Goal: Check status: Check status

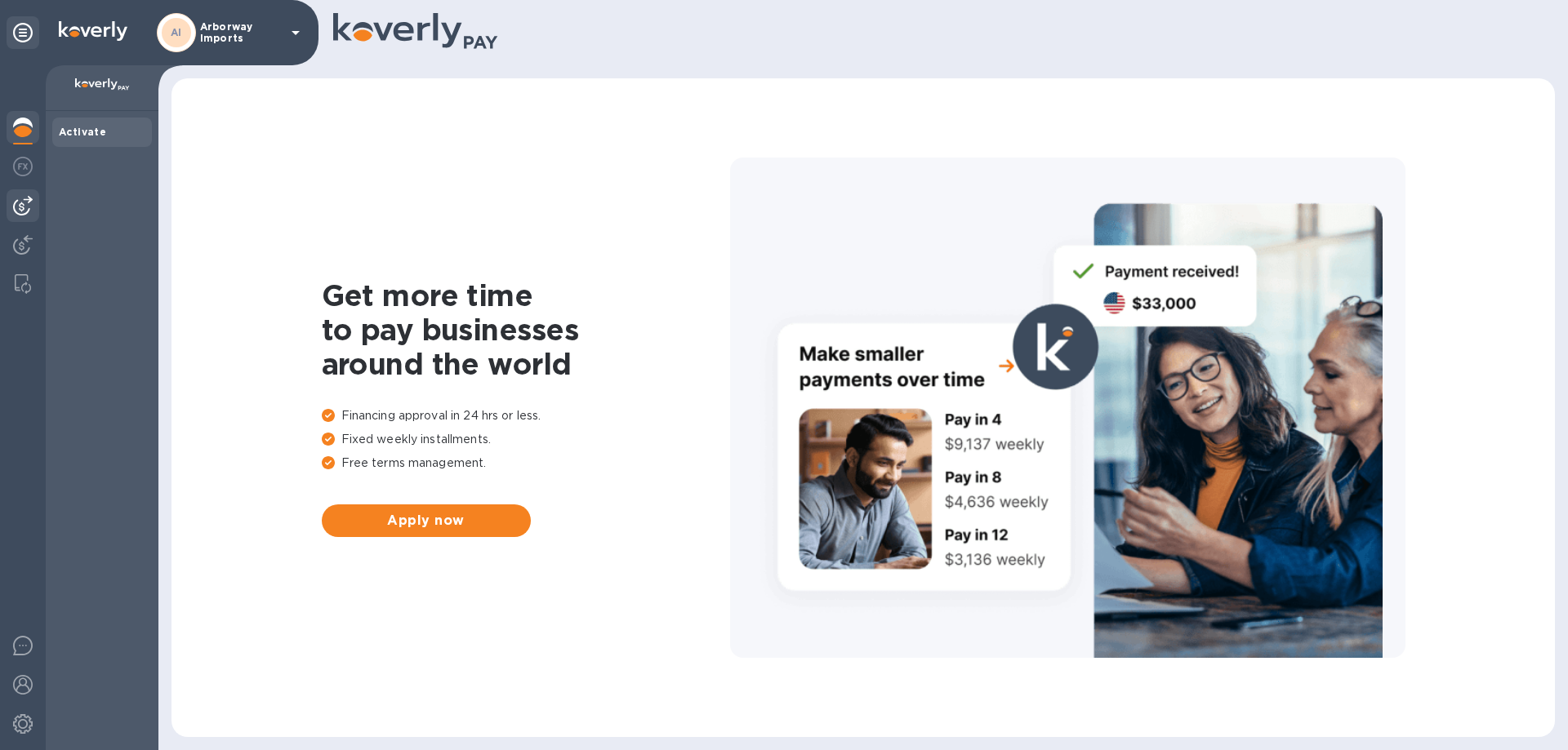
click at [29, 205] on img at bounding box center [23, 205] width 20 height 20
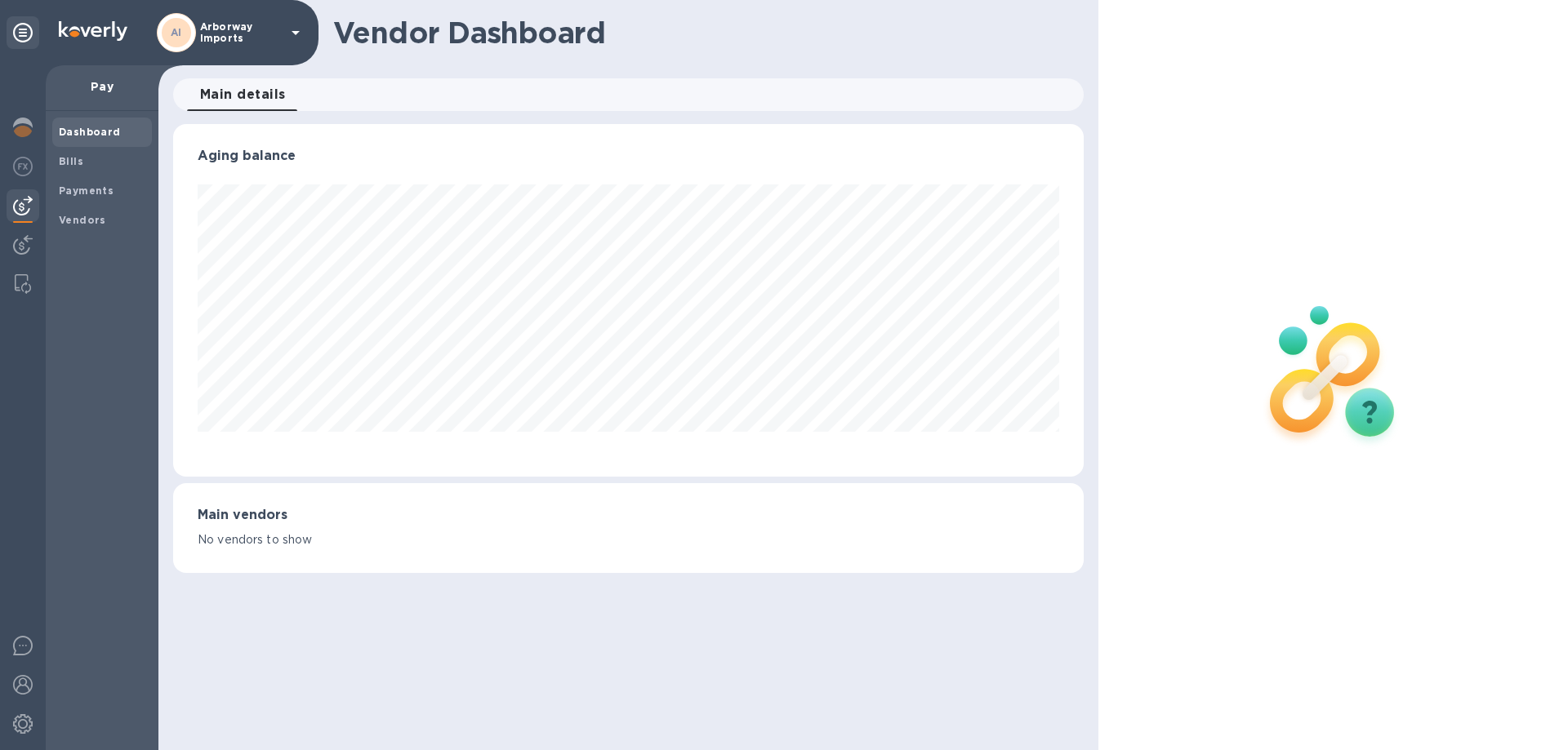
scroll to position [353, 910]
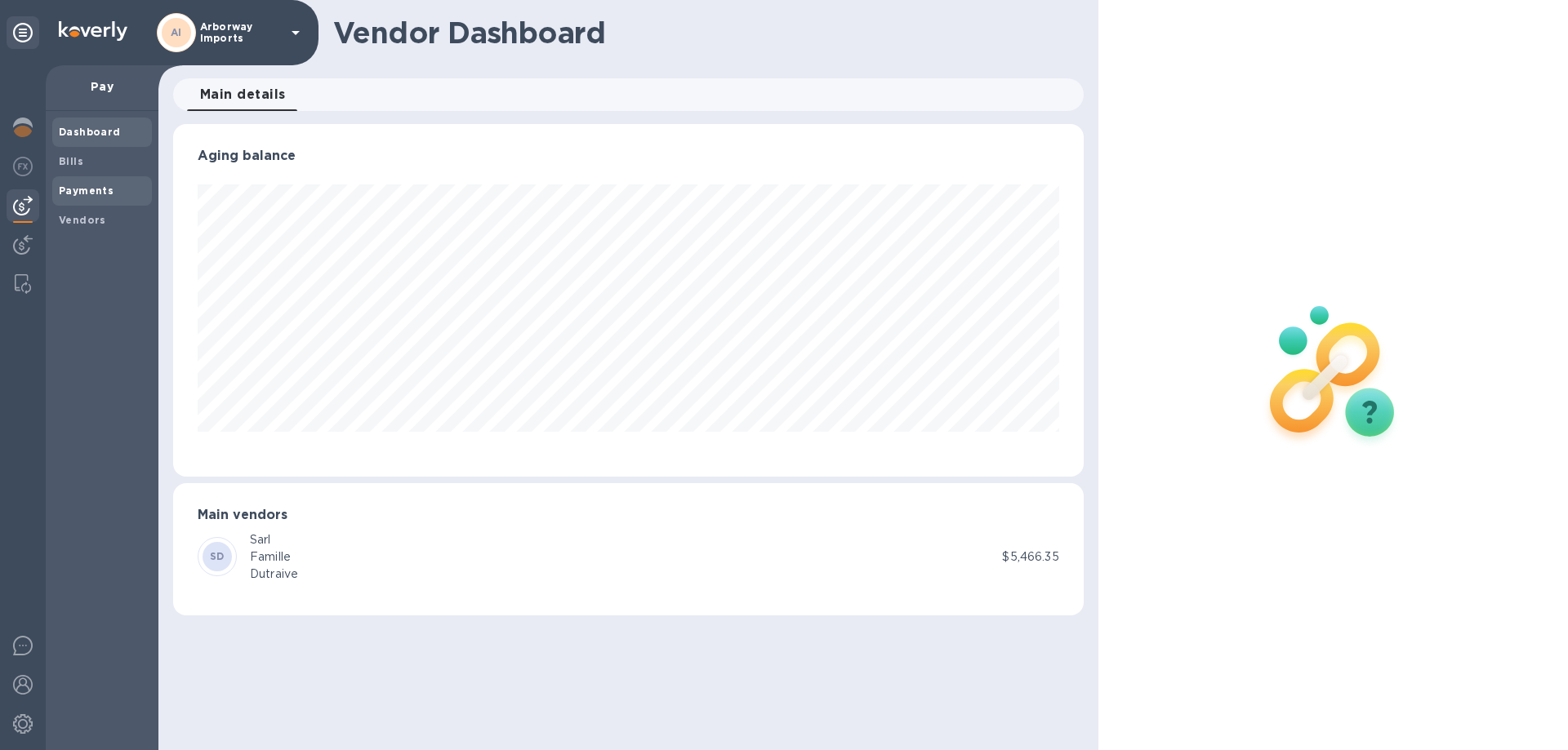
click at [97, 190] on b "Payments" at bounding box center [86, 191] width 55 height 12
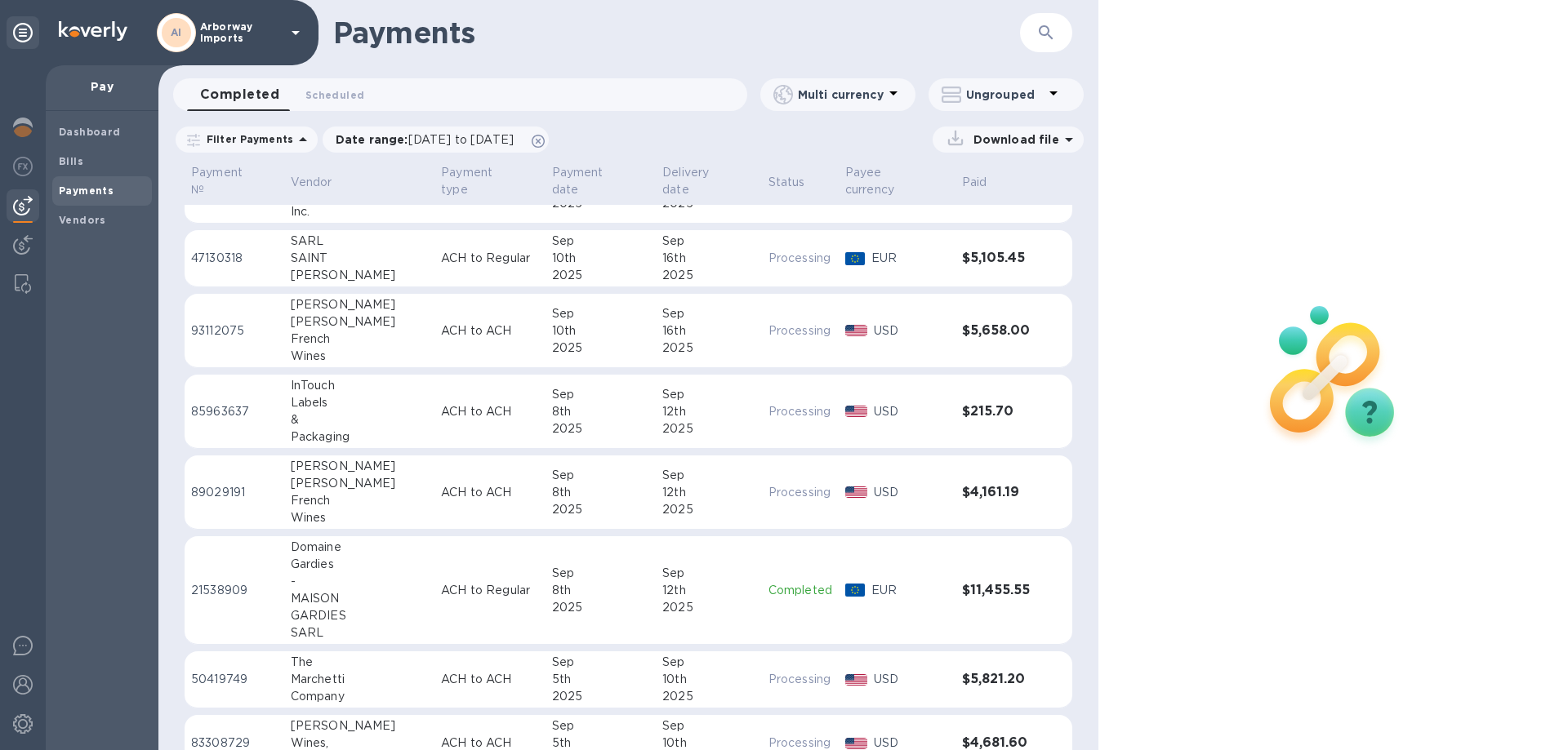
scroll to position [128, 0]
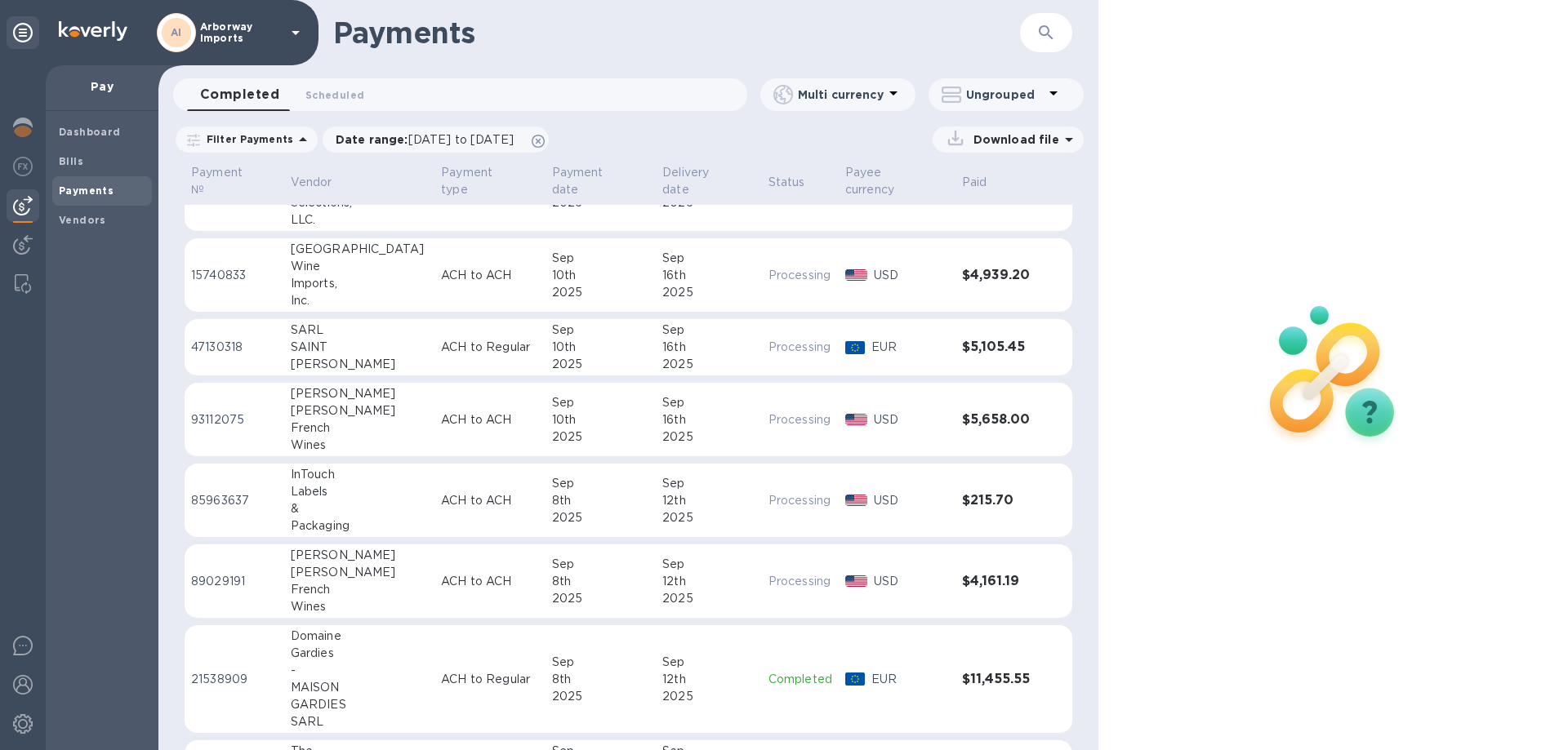
click at [281, 136] on p "Filter Payments" at bounding box center [247, 139] width 93 height 14
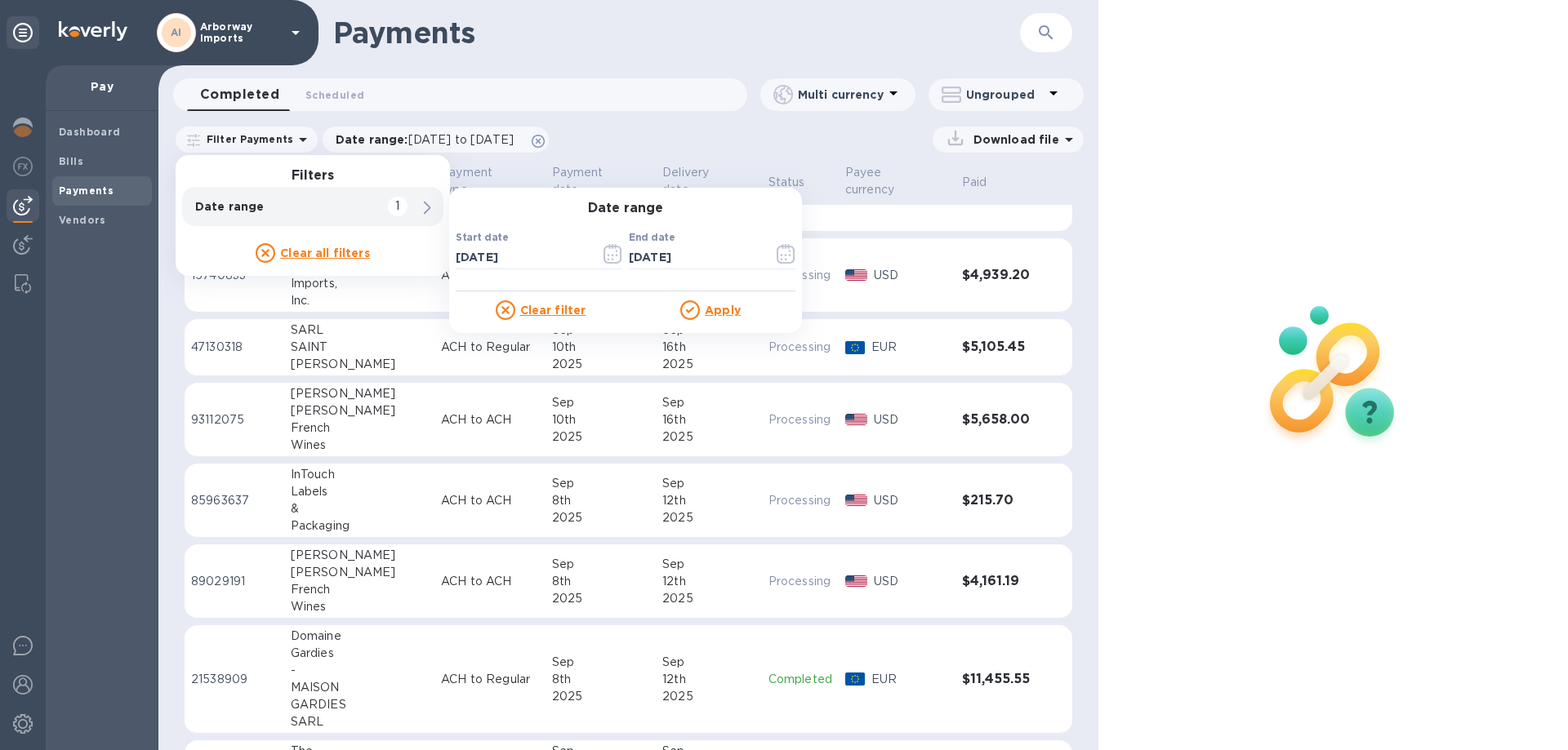
click at [388, 209] on div "1" at bounding box center [398, 206] width 20 height 20
click at [606, 254] on icon "button" at bounding box center [612, 254] width 19 height 20
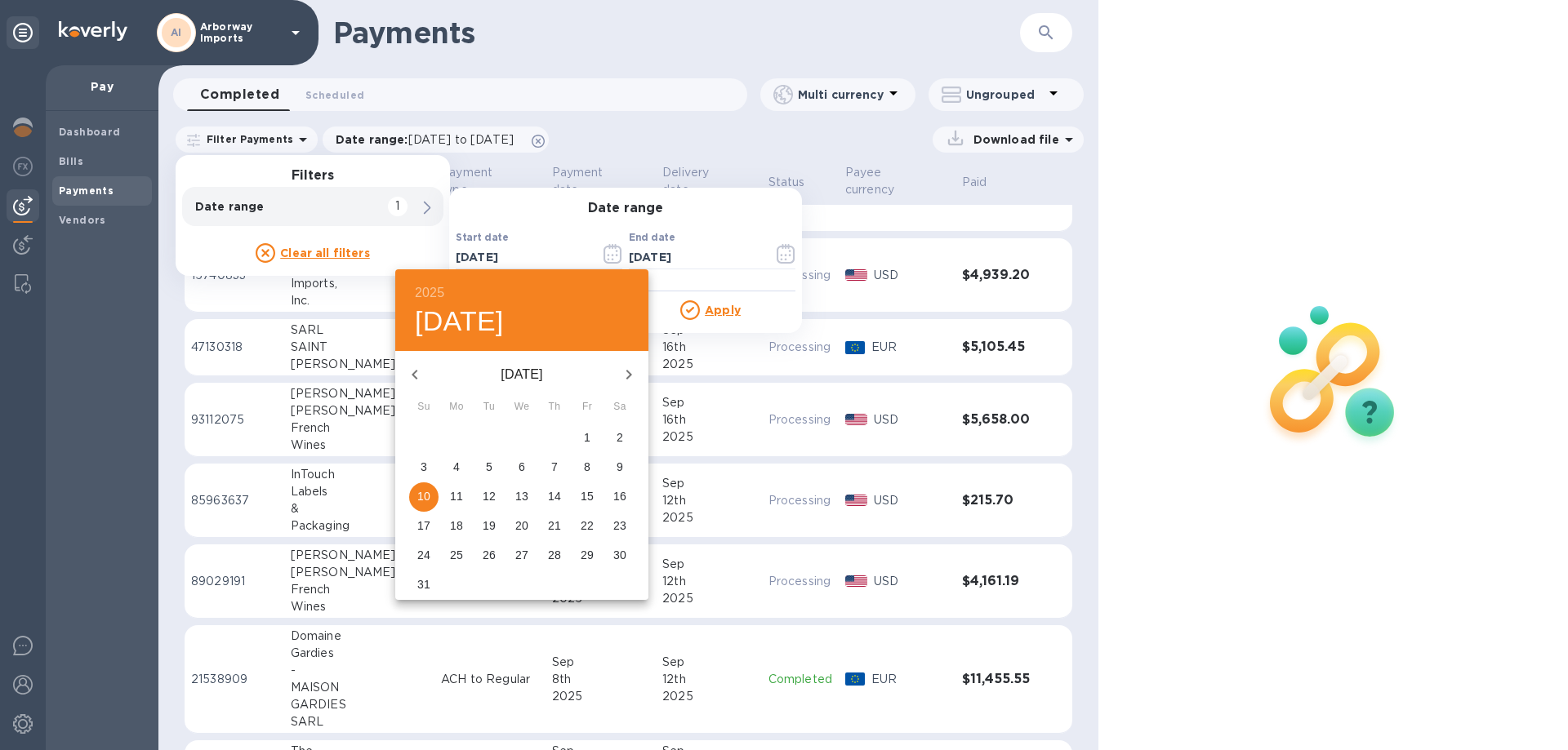
click at [421, 374] on icon "button" at bounding box center [415, 375] width 20 height 20
click at [418, 491] on p "13" at bounding box center [423, 496] width 13 height 16
type input "[DATE]"
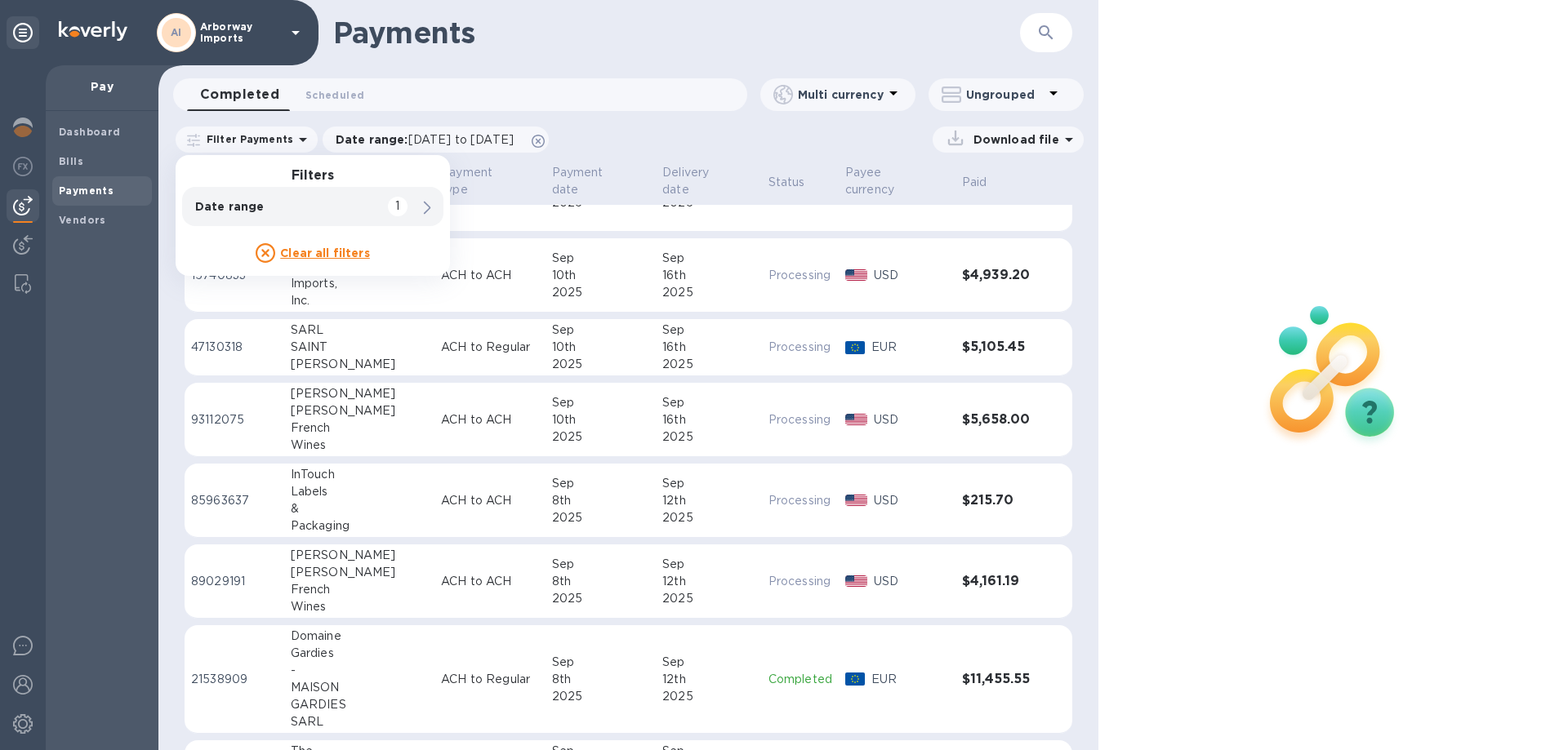
click at [620, 133] on div "Download file" at bounding box center [820, 139] width 526 height 26
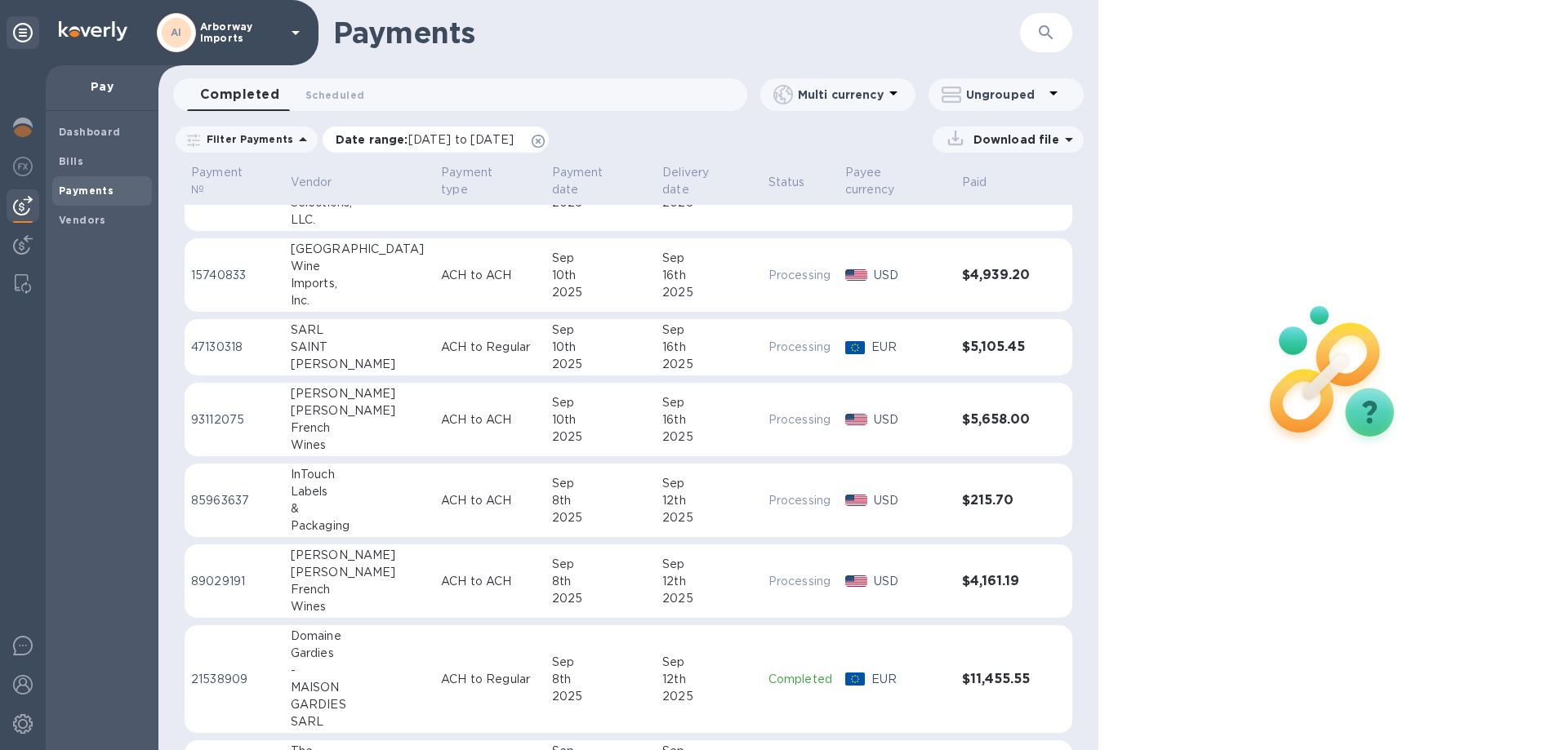
click at [514, 139] on span "[DATE] to [DATE]" at bounding box center [461, 139] width 105 height 13
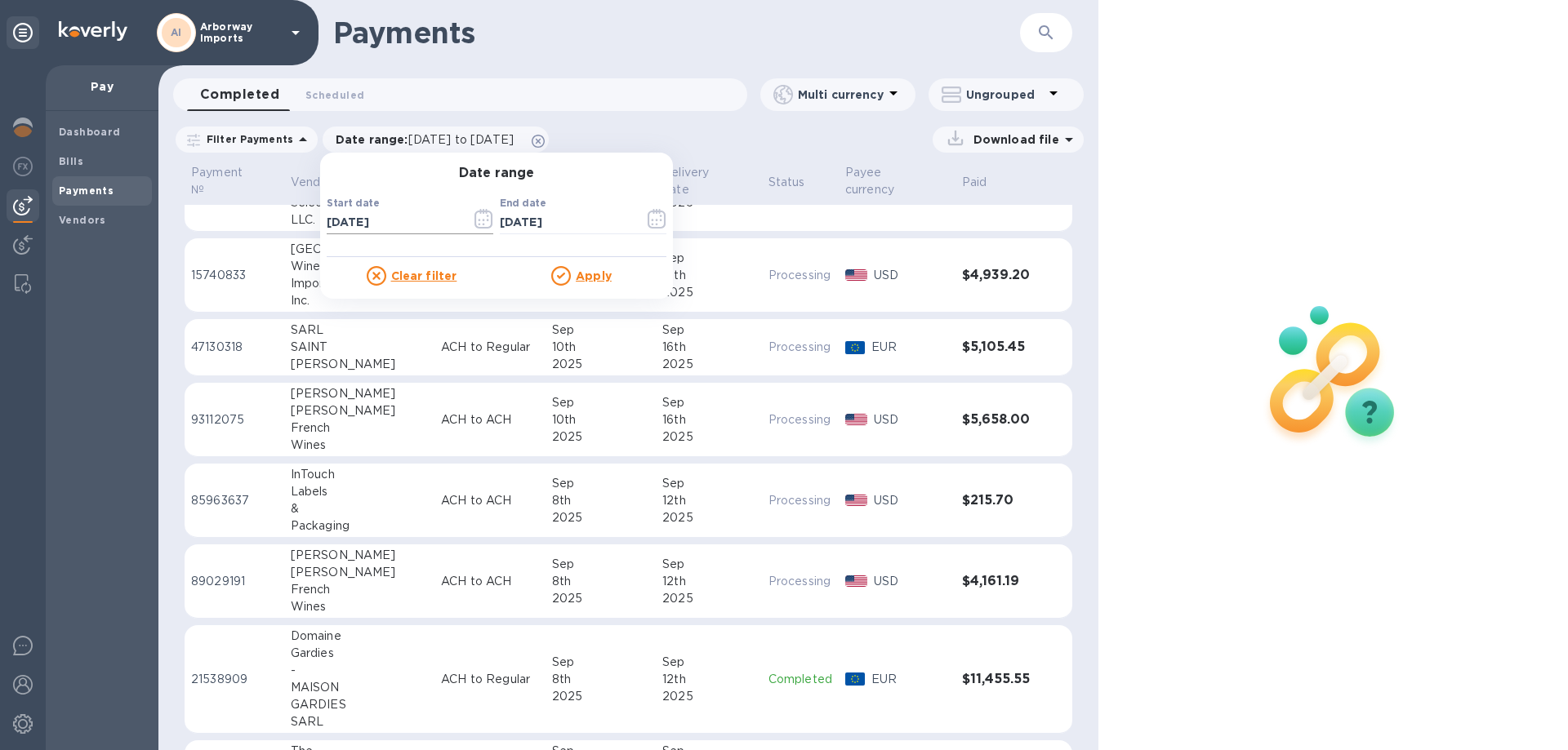
click at [483, 218] on icon "button" at bounding box center [483, 219] width 18 height 20
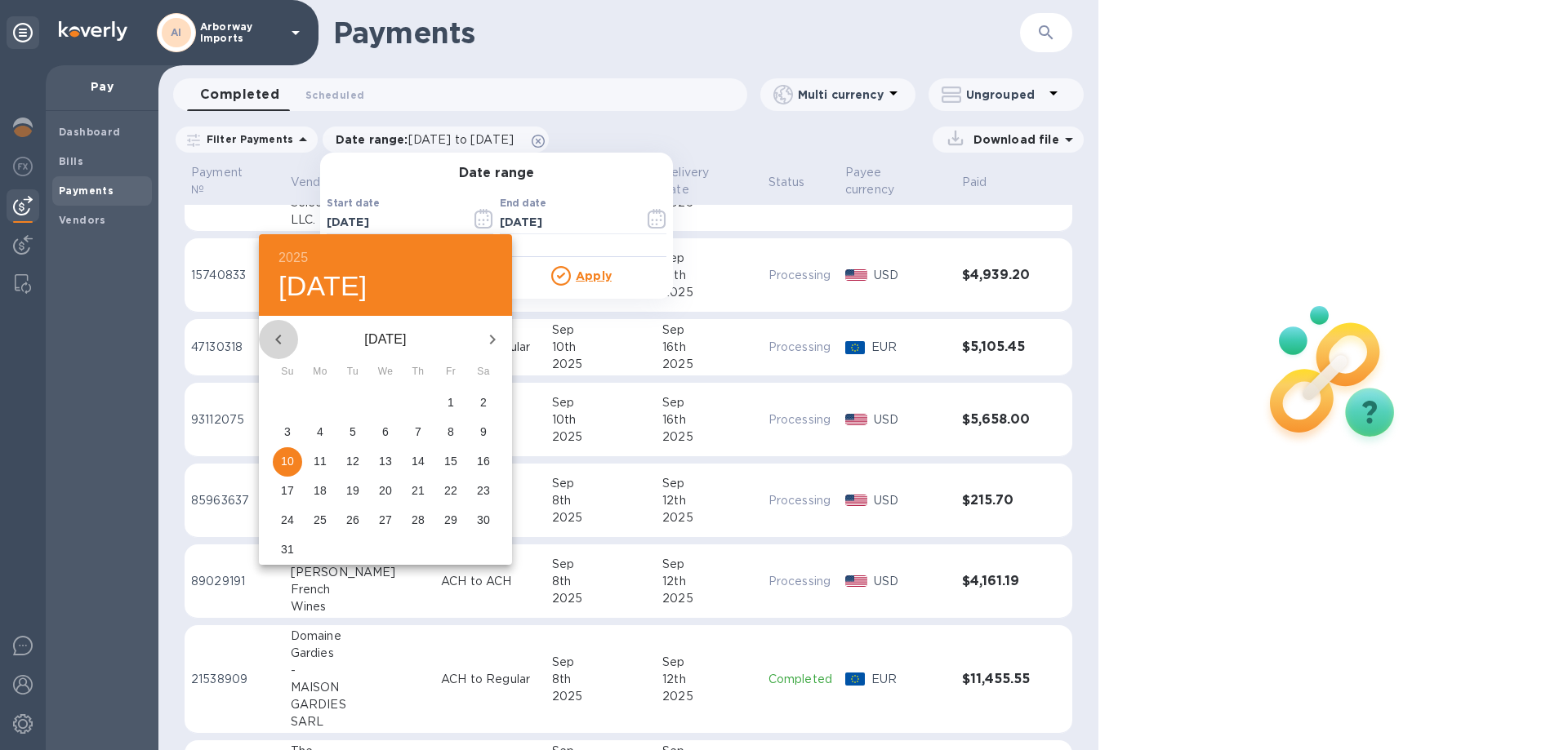
click at [281, 334] on icon "button" at bounding box center [279, 339] width 20 height 20
click at [294, 459] on span "13" at bounding box center [287, 461] width 29 height 16
type input "[DATE]"
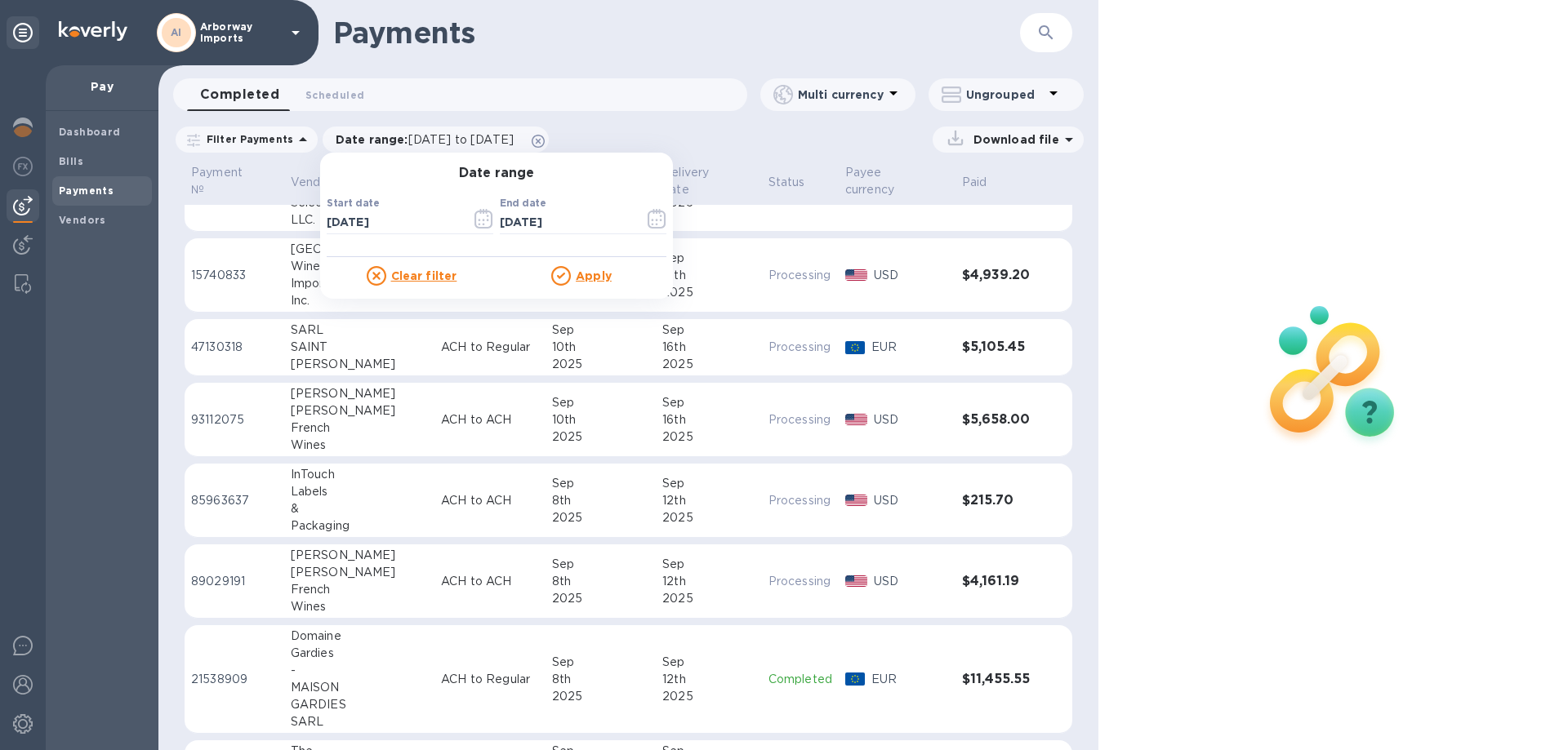
click at [583, 271] on u "Apply" at bounding box center [593, 276] width 36 height 13
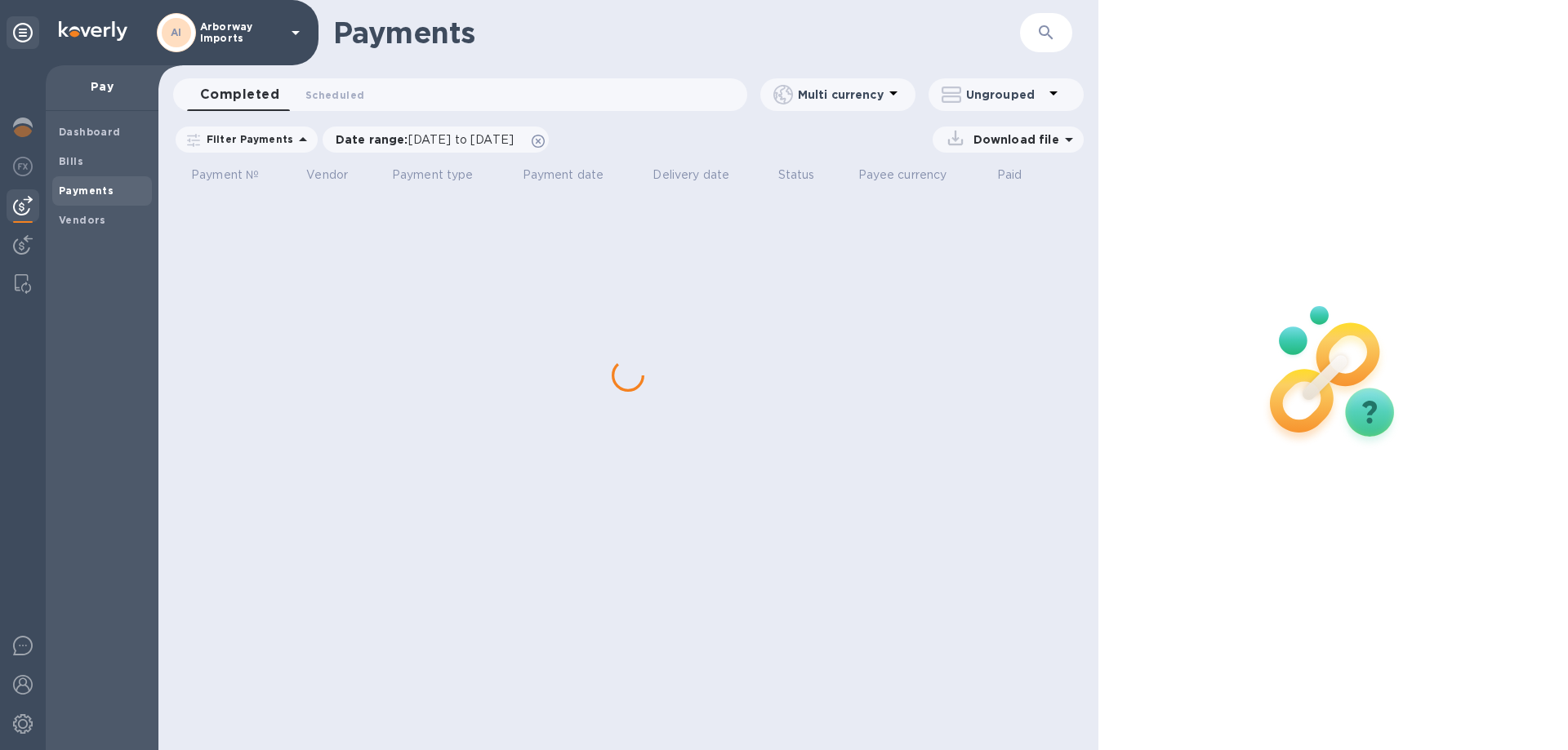
scroll to position [0, 0]
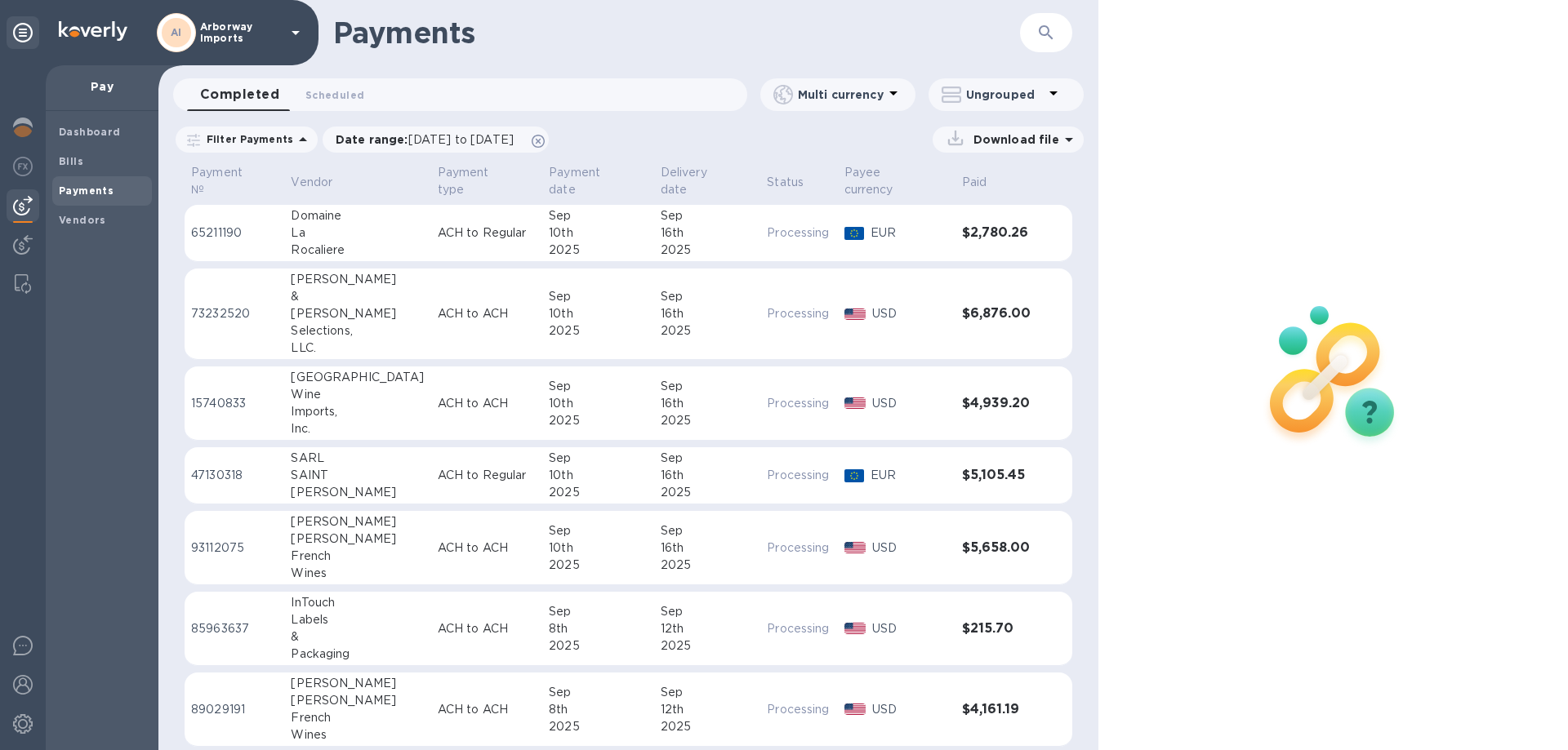
click at [242, 138] on p "Filter Payments" at bounding box center [247, 139] width 93 height 14
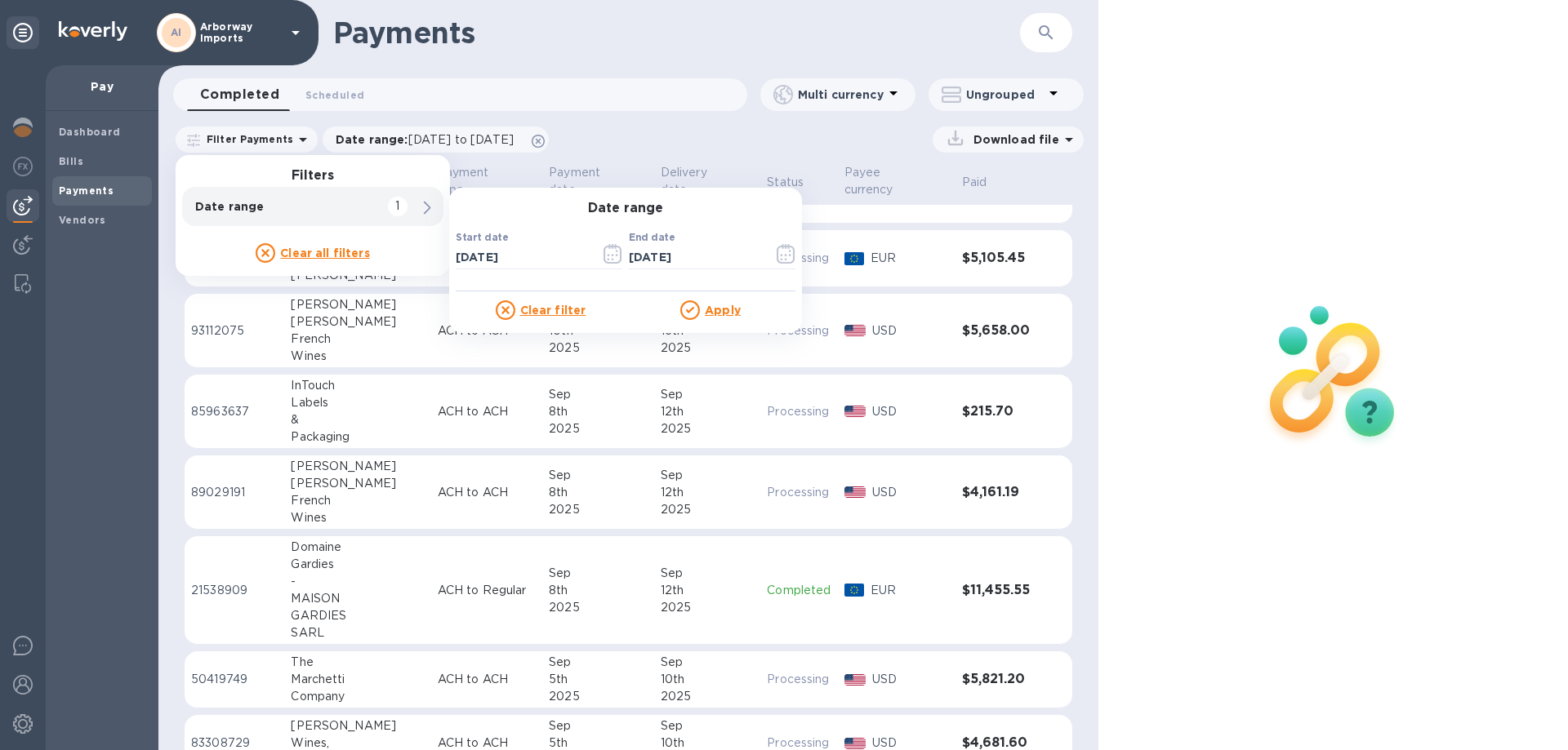
scroll to position [245, 0]
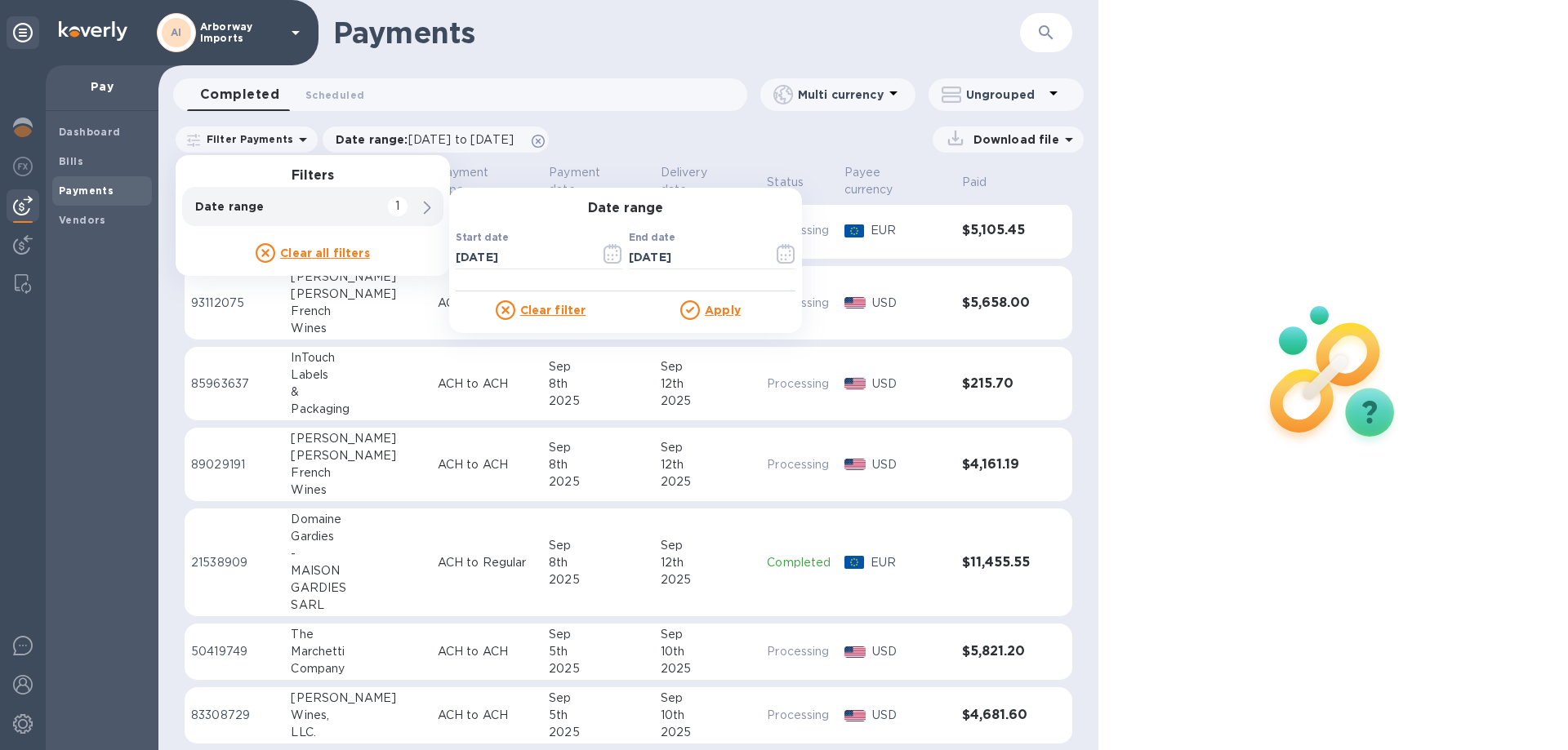
click at [556, 478] on td "[DATE]" at bounding box center [598, 464] width 112 height 74
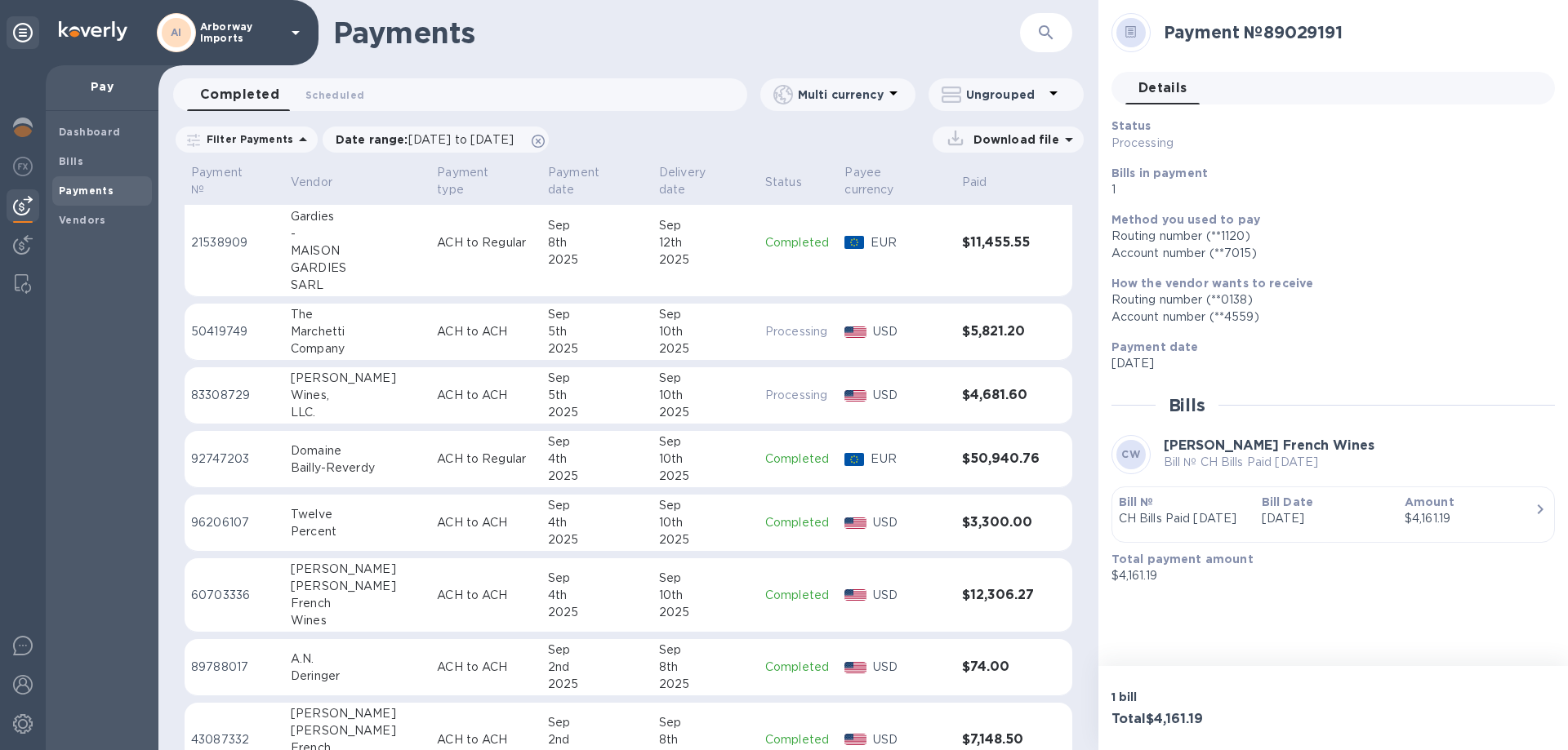
scroll to position [571, 0]
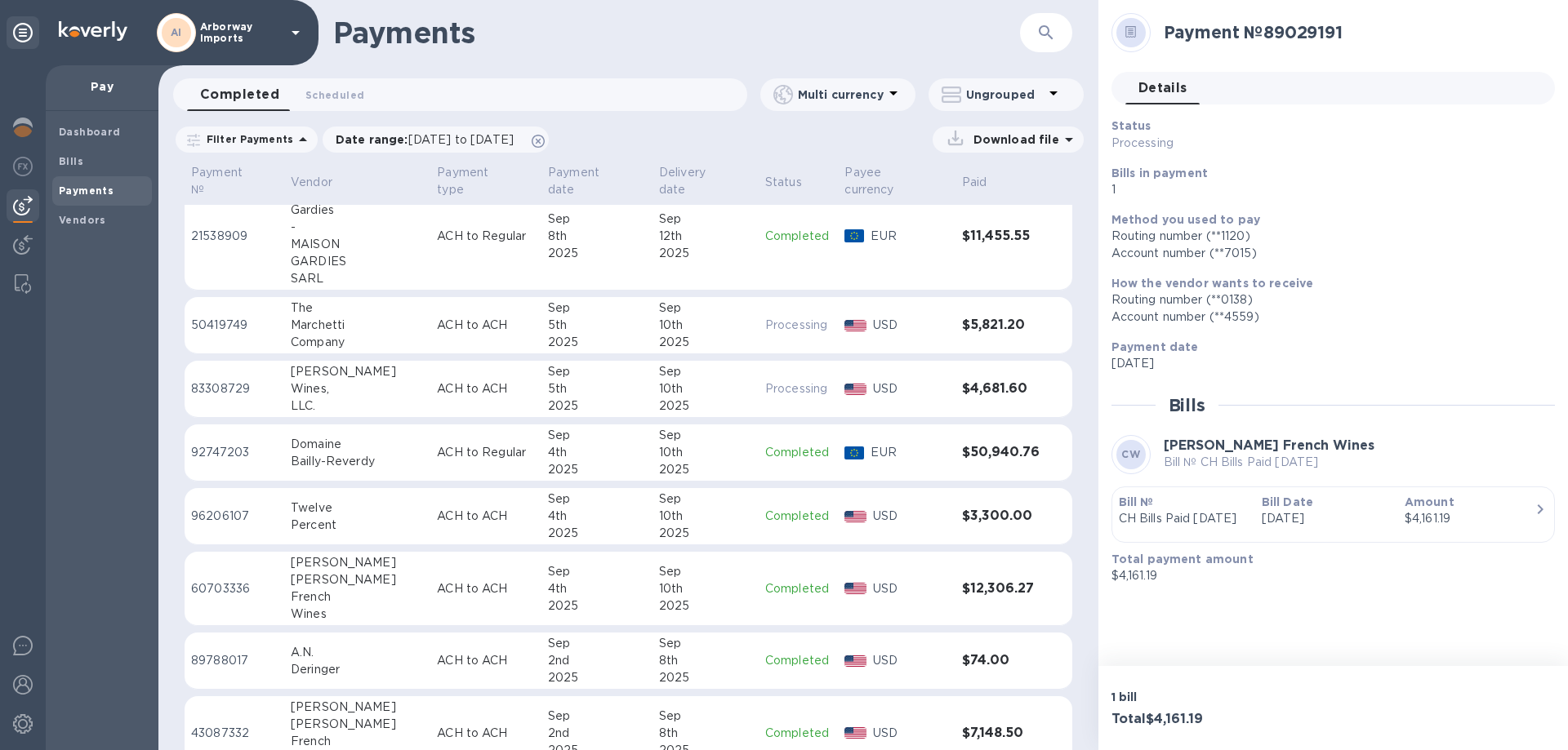
click at [488, 507] on p "ACH to ACH" at bounding box center [486, 515] width 98 height 17
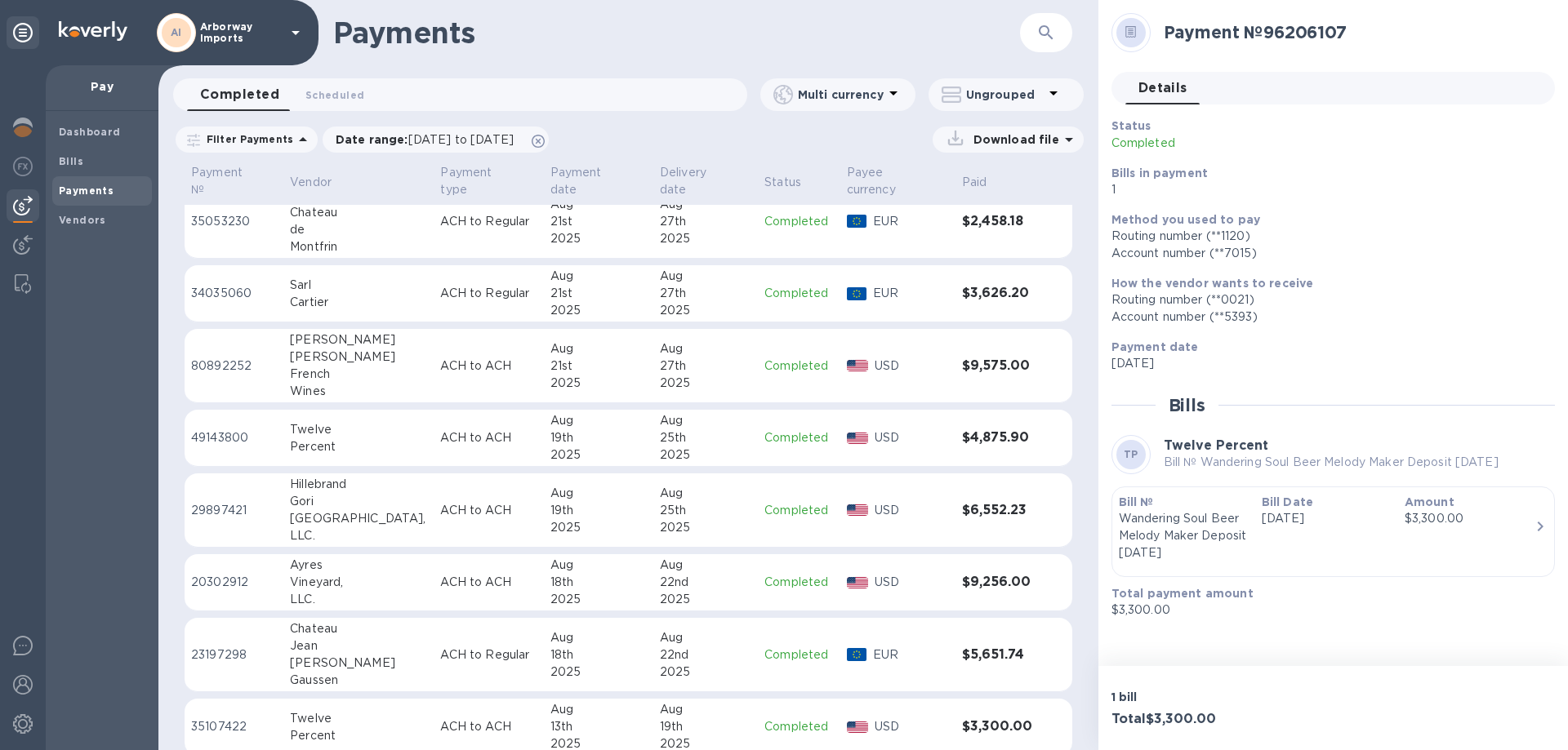
scroll to position [1666, 0]
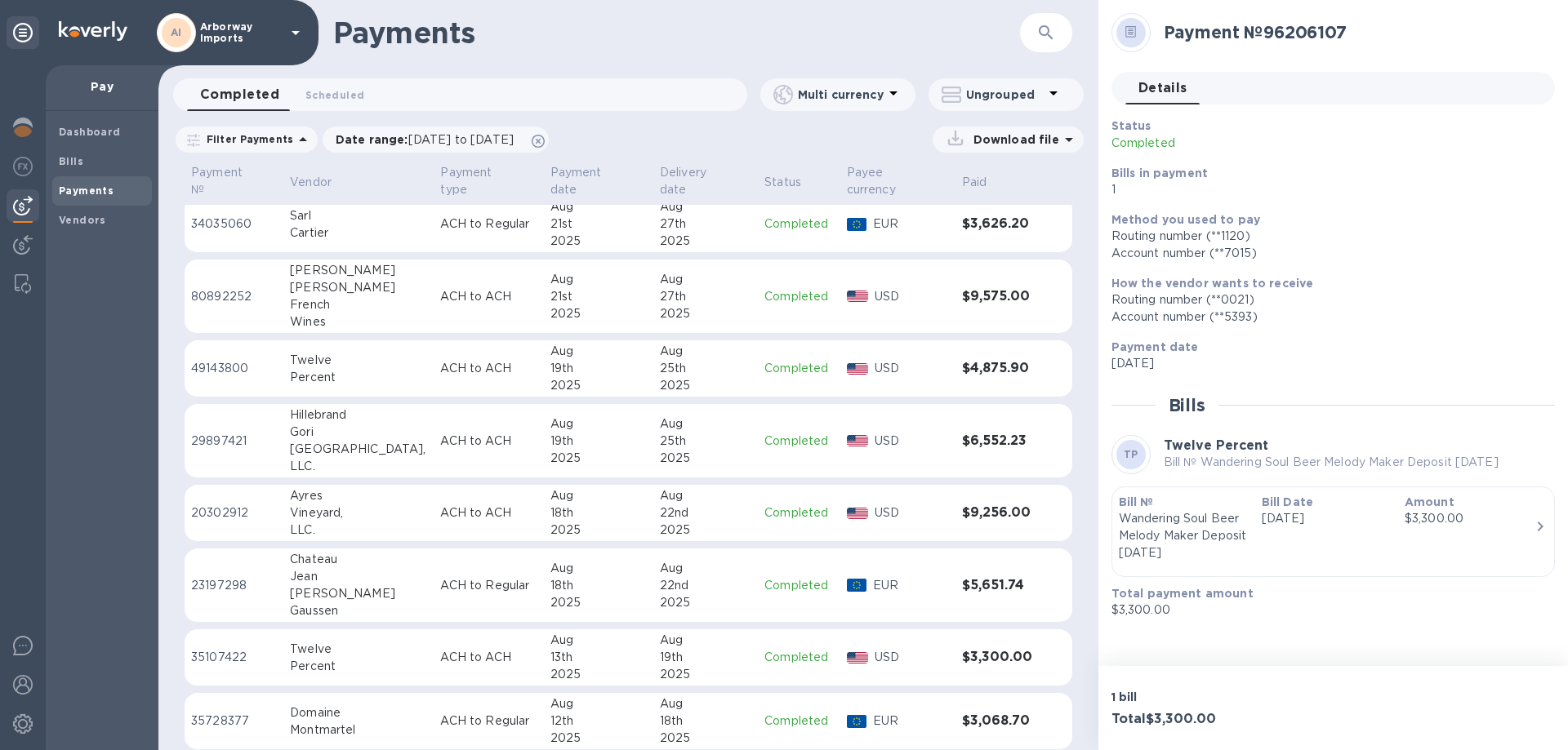
click at [602, 649] on div "13th" at bounding box center [599, 657] width 96 height 17
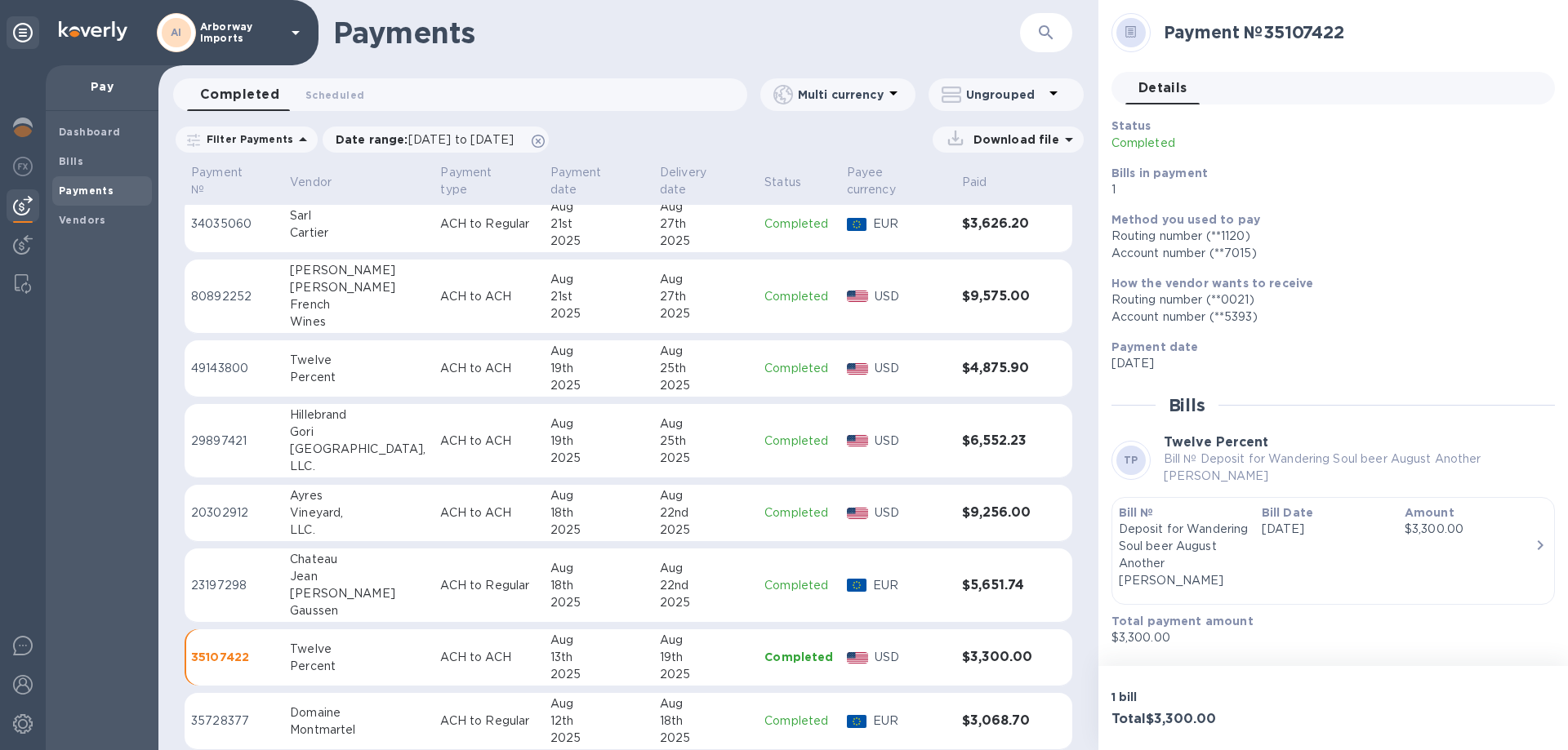
click at [1276, 549] on div "Bill Date [DATE]" at bounding box center [1327, 546] width 143 height 98
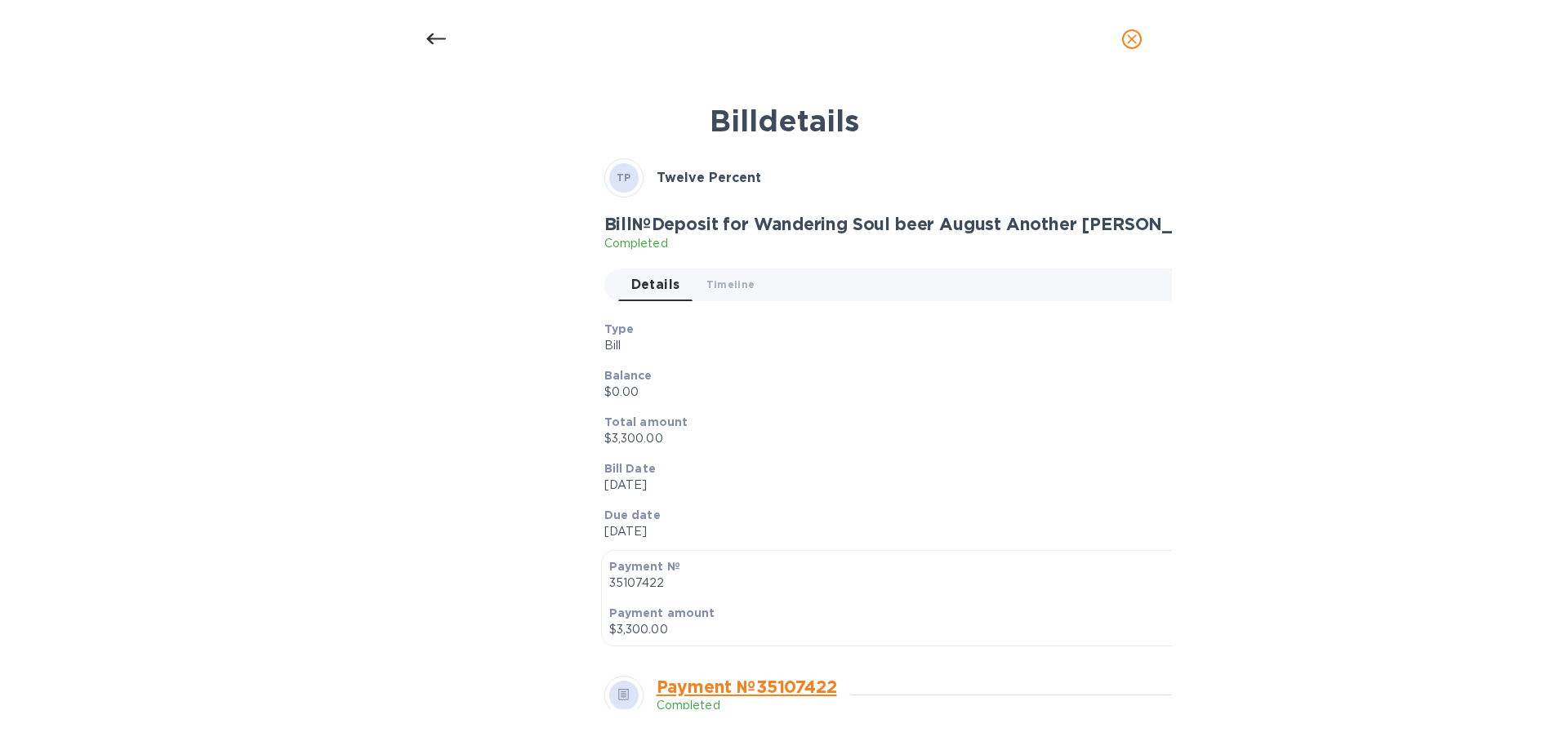
click at [747, 683] on link "Payment № 35107422" at bounding box center [747, 687] width 180 height 21
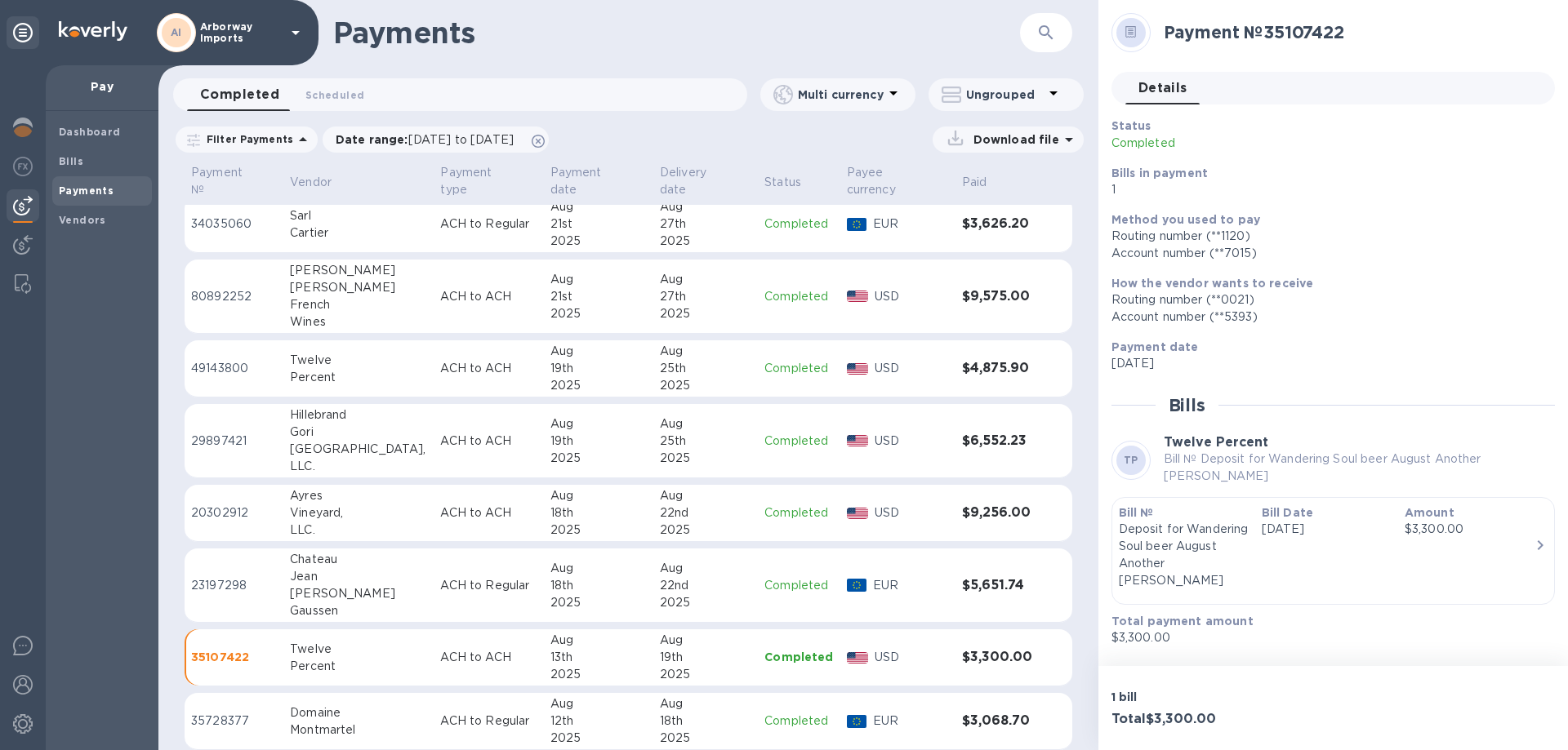
click at [1258, 554] on div "Bill Date [DATE]" at bounding box center [1327, 546] width 143 height 98
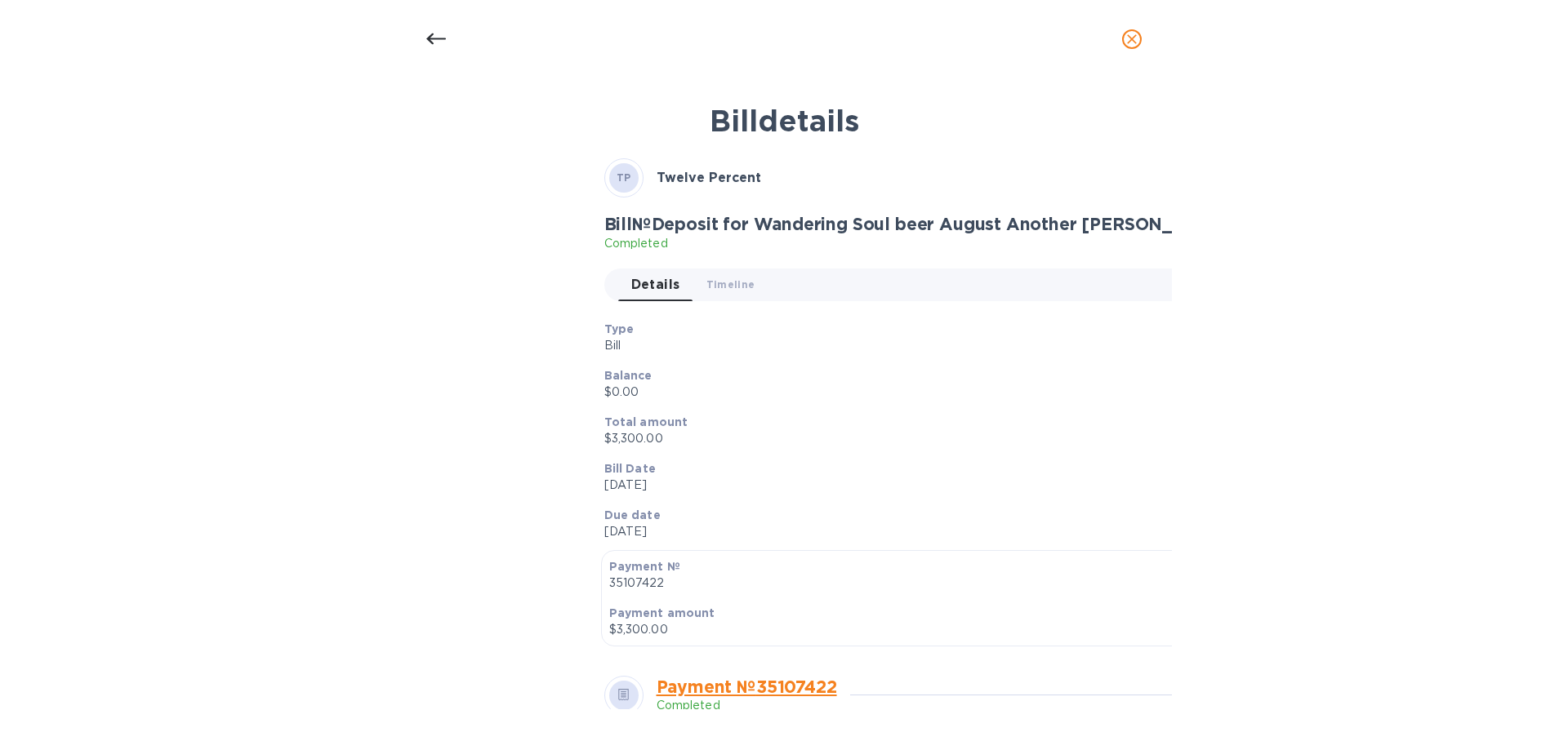
click at [801, 398] on p "$0.00" at bounding box center [919, 392] width 631 height 17
